Goal: Information Seeking & Learning: Understand process/instructions

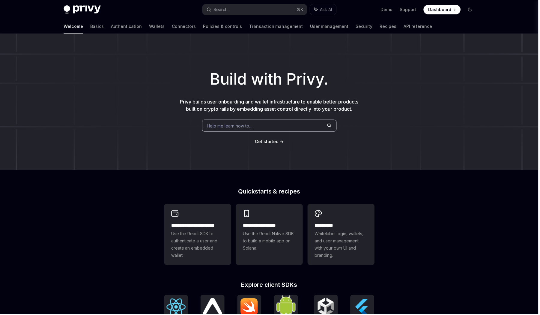
click at [218, 10] on div "Search..." at bounding box center [222, 9] width 17 height 7
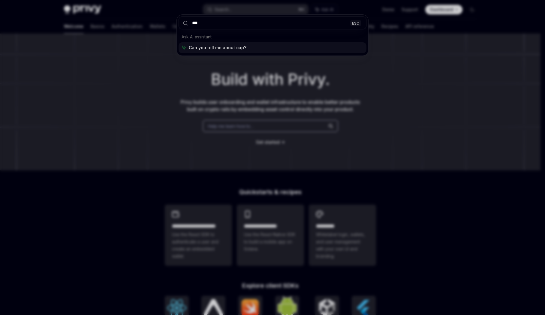
type input "****"
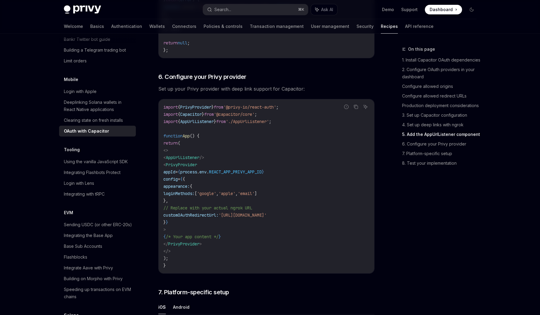
scroll to position [1311, 0]
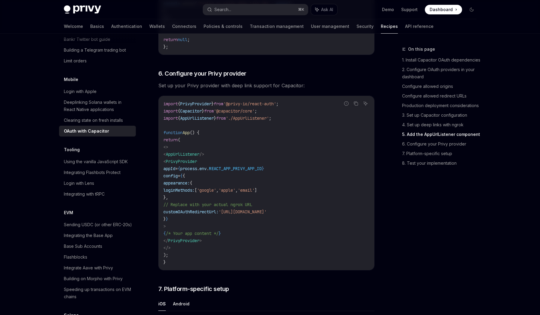
drag, startPoint x: 179, startPoint y: 170, endPoint x: 218, endPoint y: 248, distance: 87.6
click at [218, 248] on code "import { PrivyProvider } from '@privy-io/react-auth' ; import { Capacitor } fro…" at bounding box center [266, 183] width 206 height 166
copy code "< PrivyProvider appId = { process . env . REACT_APP_PRIVY_APP_ID } config = { {…"
click at [336, 255] on code "import { PrivyProvider } from '@privy-io/react-auth' ; import { Capacitor } fro…" at bounding box center [266, 183] width 206 height 166
type textarea "*"
